Goal: Navigation & Orientation: Find specific page/section

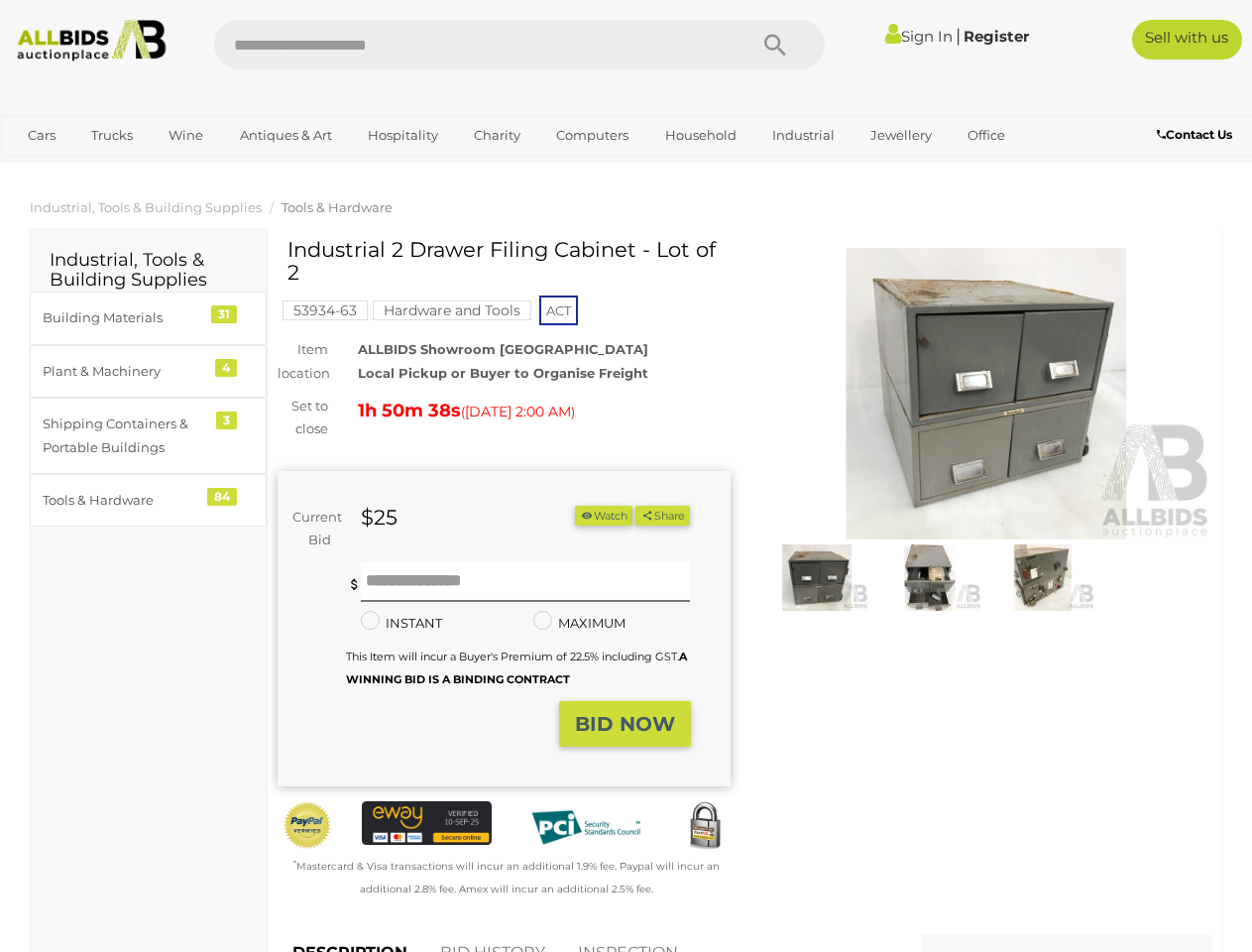
click at [626, 476] on div "Current Bid $25 (Min $26) $25 Share" at bounding box center [504, 629] width 453 height 317
click at [775, 45] on icon "Search" at bounding box center [775, 46] width 22 height 30
click at [42, 134] on link "Cars" at bounding box center [42, 134] width 54 height 33
click at [112, 134] on link "Trucks" at bounding box center [113, 134] width 68 height 33
click at [185, 134] on link "Wine" at bounding box center [185, 134] width 61 height 33
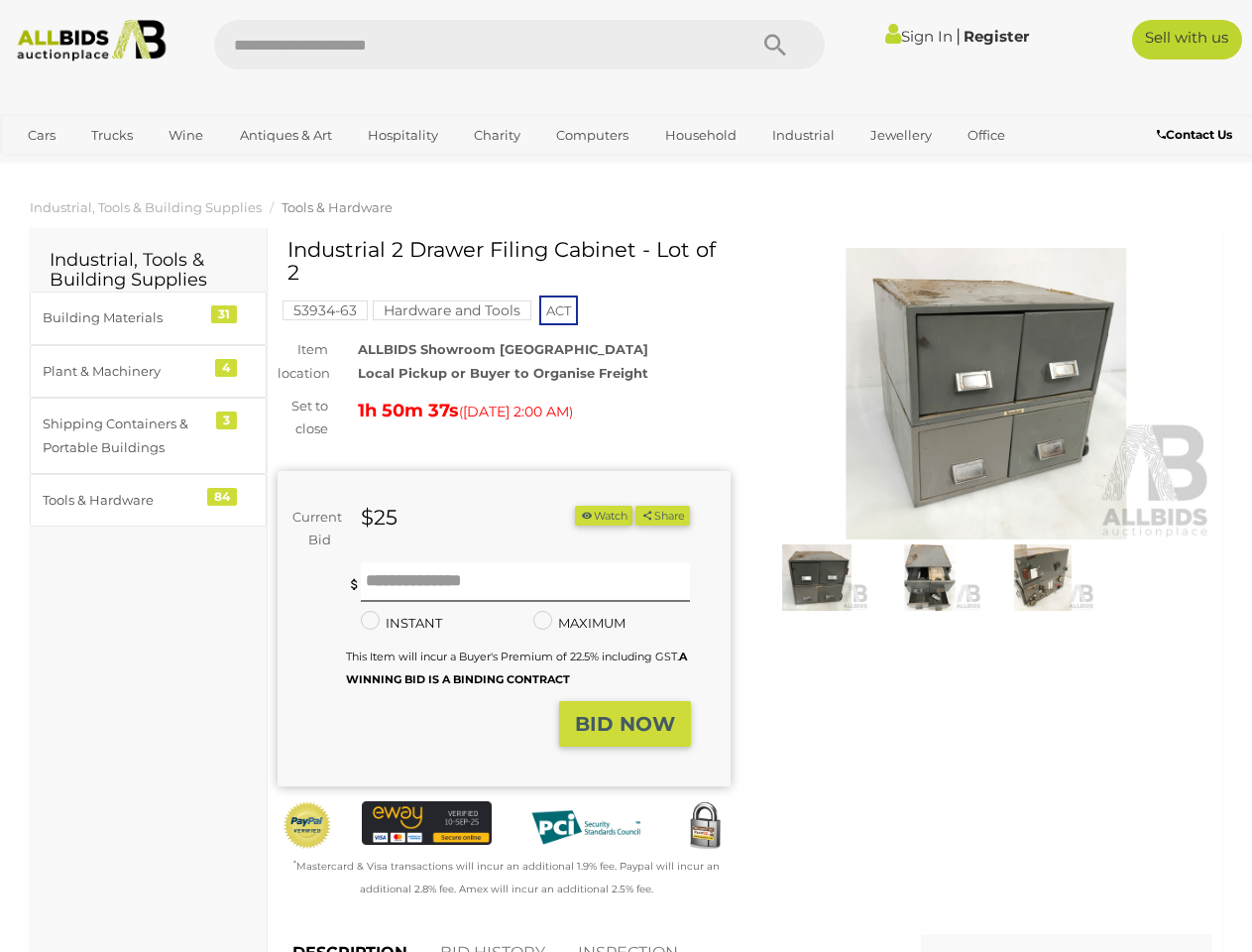
click at [285, 134] on link "Antiques & Art" at bounding box center [286, 134] width 118 height 33
click at [401, 134] on link "Hospitality" at bounding box center [402, 134] width 97 height 33
click at [496, 134] on link "Charity" at bounding box center [497, 134] width 73 height 33
click at [590, 134] on link "Computers" at bounding box center [592, 134] width 99 height 33
click at [698, 134] on link "Household" at bounding box center [701, 134] width 98 height 33
